Goal: Ask a question

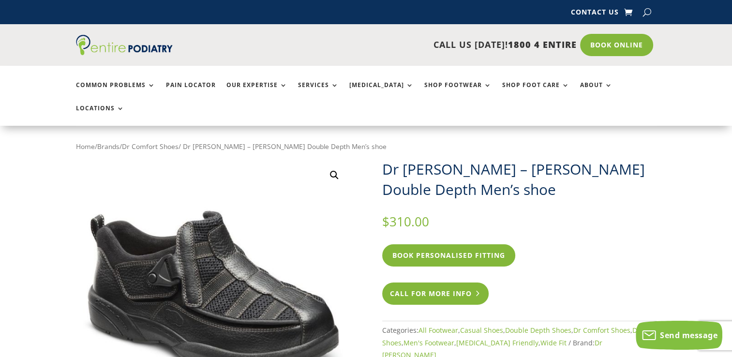
click at [420, 282] on link "Call For More Info" at bounding box center [435, 293] width 107 height 22
click at [631, 185] on div "Dr [PERSON_NAME] – [PERSON_NAME] Double Depth Men’s shoe $ 310.00 Book Personal…" at bounding box center [519, 260] width 274 height 202
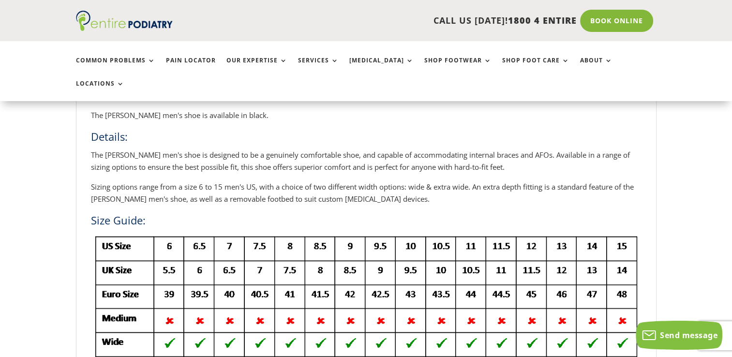
scroll to position [443, 0]
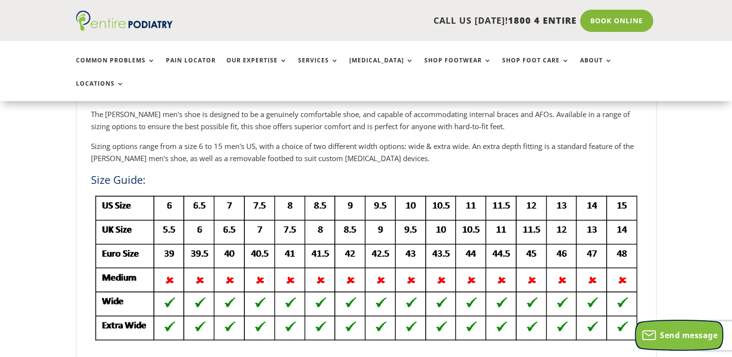
click at [692, 326] on button "Send message" at bounding box center [679, 335] width 87 height 29
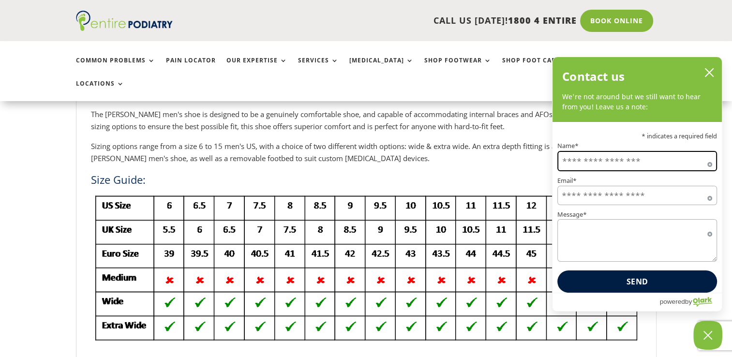
click at [617, 161] on input "Name*" at bounding box center [637, 161] width 160 height 20
type input "**********"
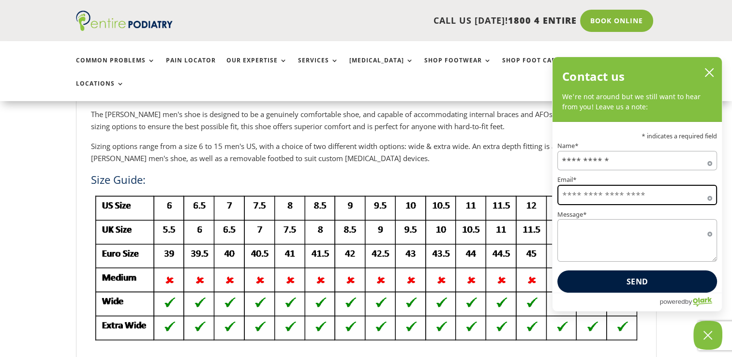
type input "**********"
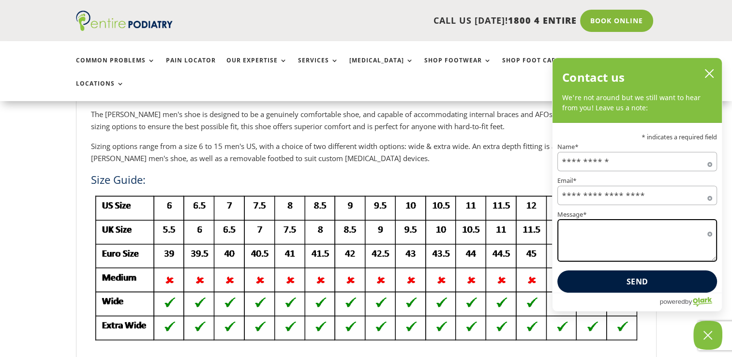
click at [603, 228] on textarea "Message*" at bounding box center [637, 240] width 160 height 43
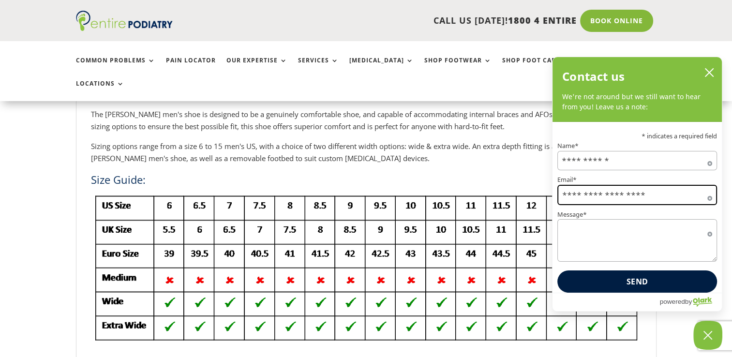
click at [648, 198] on input "**********" at bounding box center [637, 195] width 160 height 20
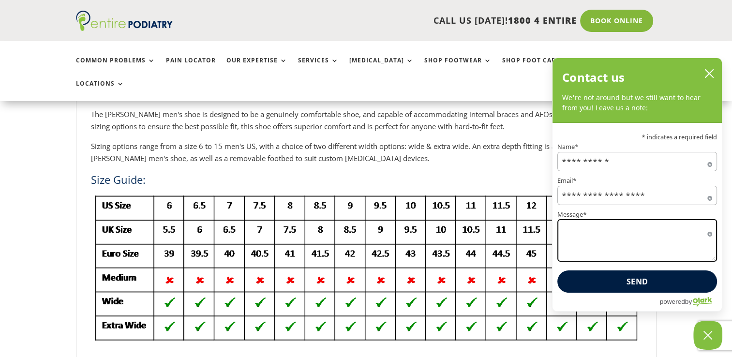
click at [559, 248] on textarea "Message*" at bounding box center [637, 240] width 160 height 43
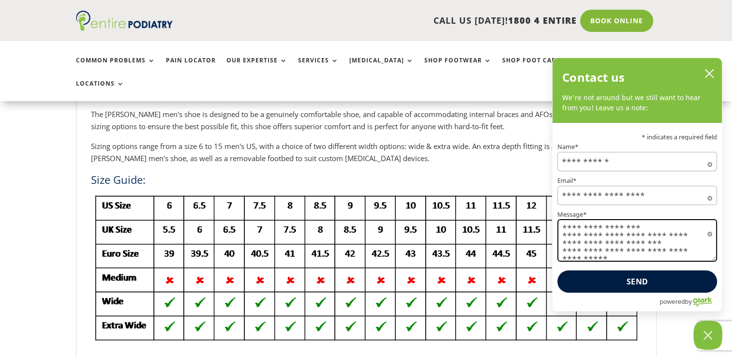
scroll to position [2, 0]
type textarea "**********"
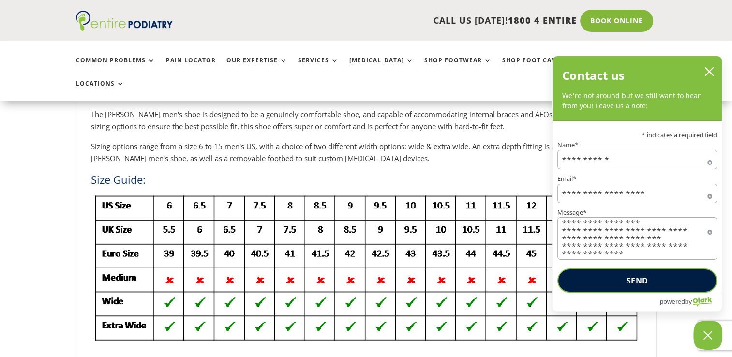
click at [681, 284] on button "Send" at bounding box center [637, 280] width 160 height 24
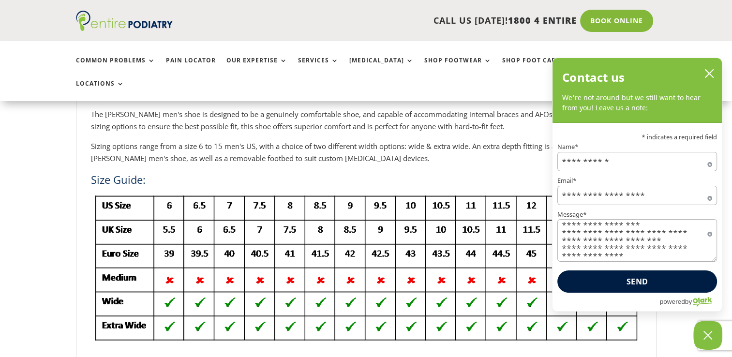
scroll to position [0, 0]
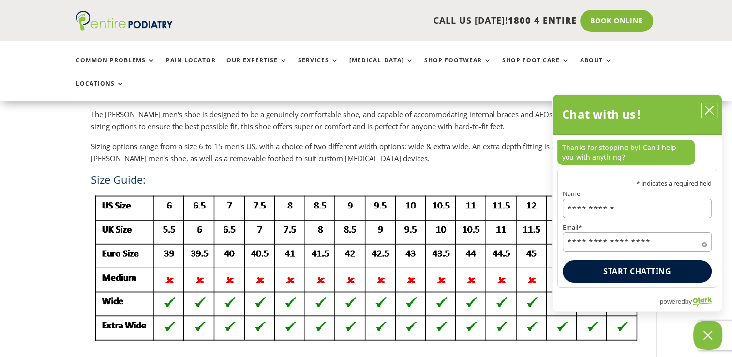
click at [705, 114] on icon "close chatbox" at bounding box center [709, 110] width 10 height 10
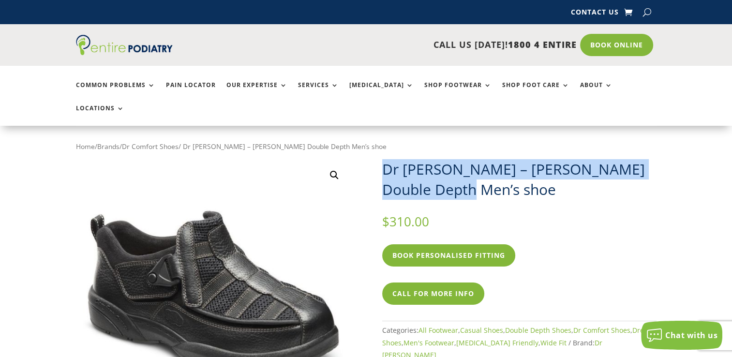
drag, startPoint x: 467, startPoint y: 170, endPoint x: 377, endPoint y: 144, distance: 93.7
click at [377, 159] on div "🔍 Dr [PERSON_NAME] – [PERSON_NAME] Double Depth Men’s shoe $ 310.00 Book Person…" at bounding box center [366, 303] width 580 height 289
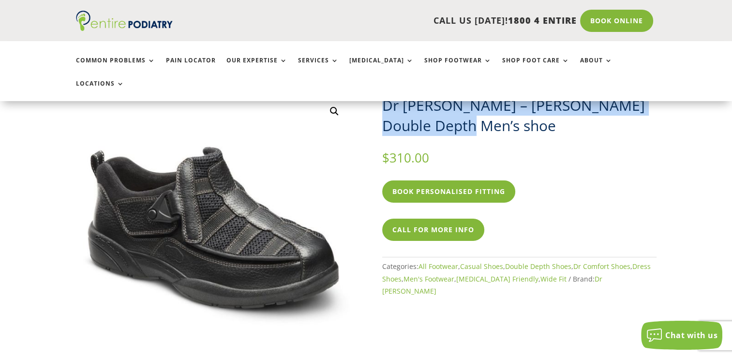
scroll to position [65, 0]
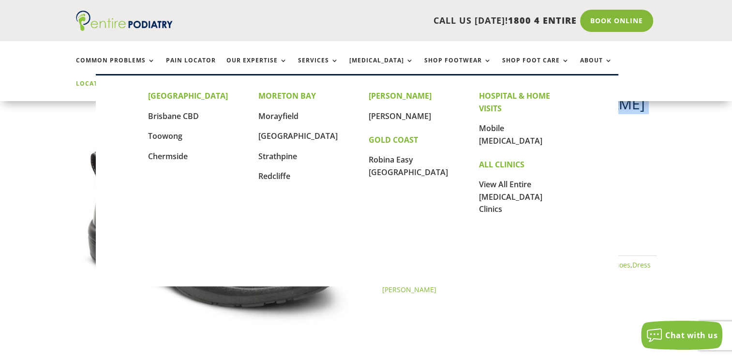
click at [124, 80] on link "Locations" at bounding box center [100, 90] width 48 height 21
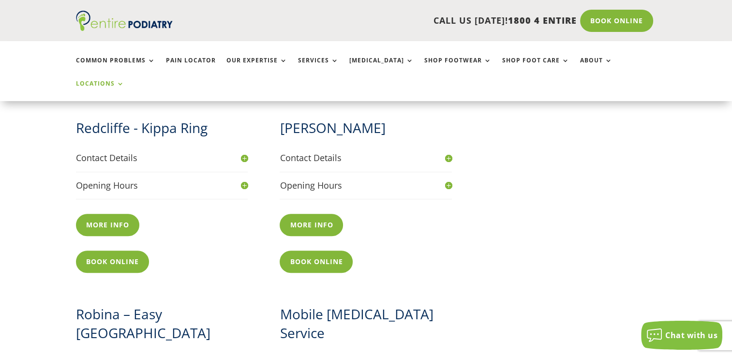
scroll to position [1019, 0]
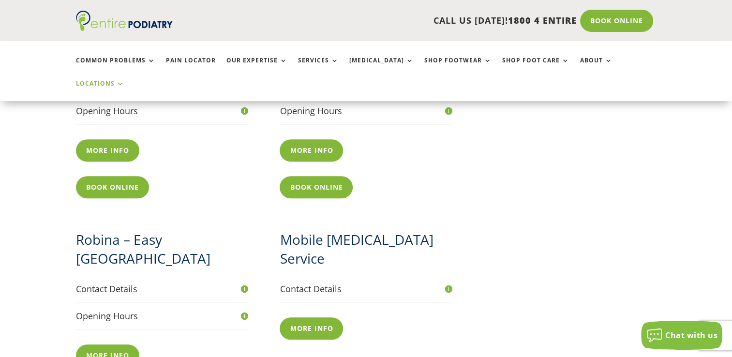
click at [447, 283] on h4 "Contact Details" at bounding box center [366, 289] width 172 height 12
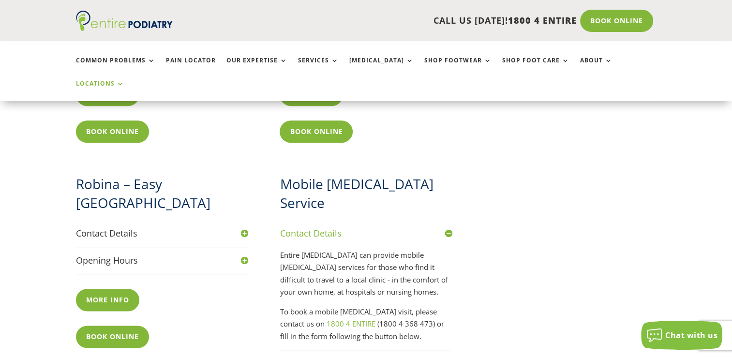
scroll to position [1080, 0]
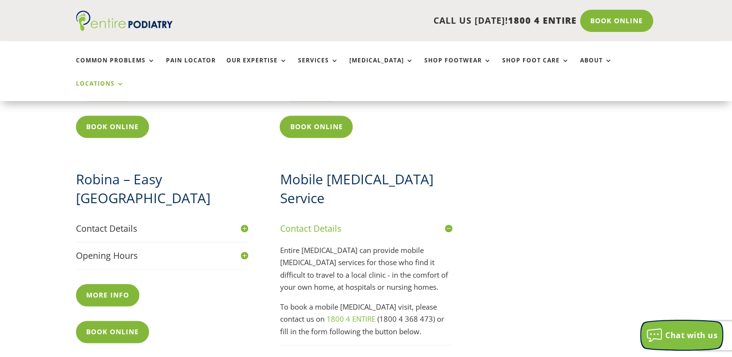
click at [673, 330] on span "Chat with us" at bounding box center [691, 335] width 52 height 11
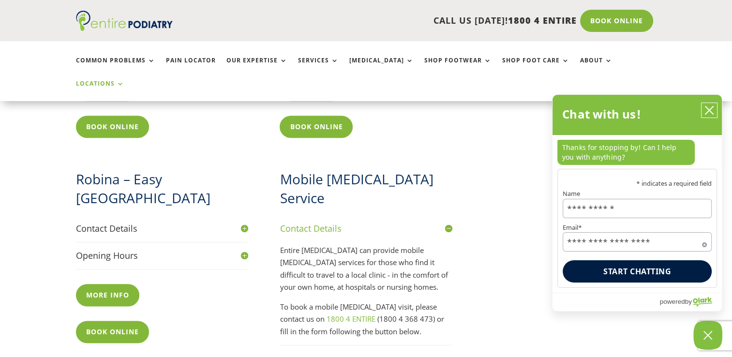
click at [708, 111] on icon "close chatbox" at bounding box center [709, 110] width 8 height 8
